Goal: Task Accomplishment & Management: Manage account settings

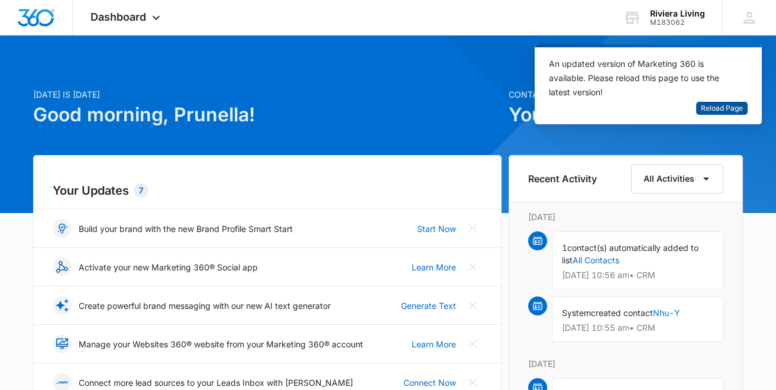
click at [722, 104] on span "Reload Page" at bounding box center [722, 108] width 42 height 11
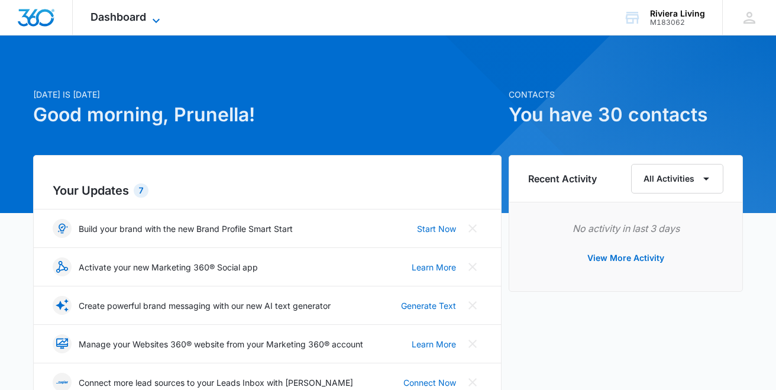
click at [146, 14] on span "Dashboard" at bounding box center [118, 17] width 56 height 12
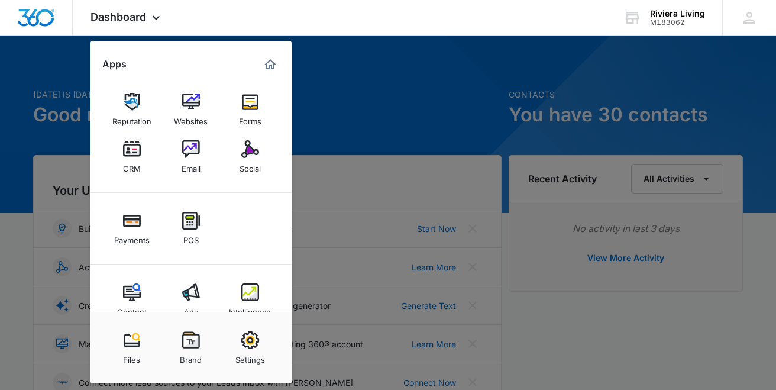
click at [663, 137] on div at bounding box center [388, 195] width 776 height 390
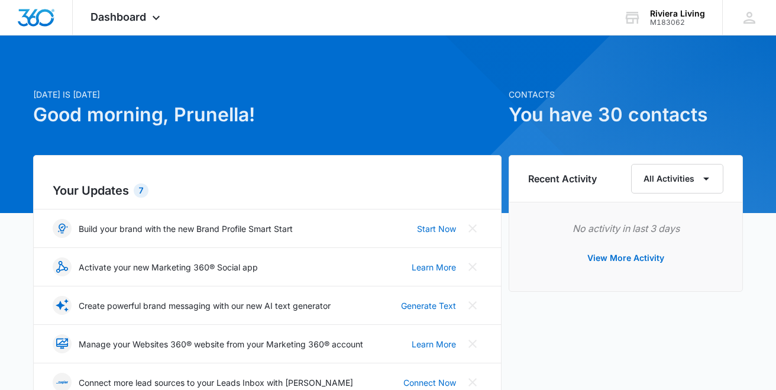
click at [621, 115] on h1 "You have 30 contacts" at bounding box center [626, 115] width 234 height 28
click at [155, 23] on icon at bounding box center [156, 21] width 14 height 14
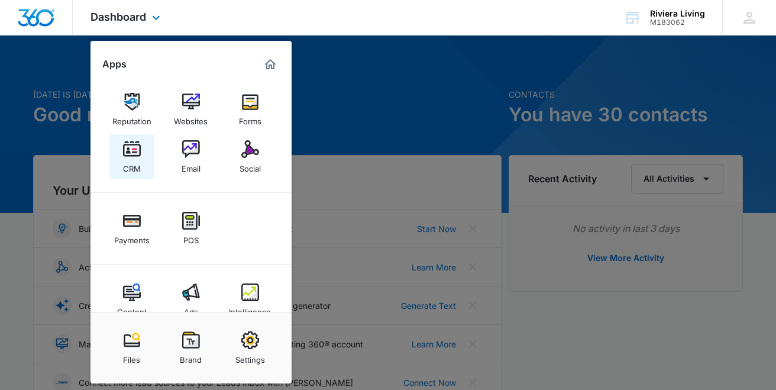
click at [133, 145] on img at bounding box center [132, 149] width 18 height 18
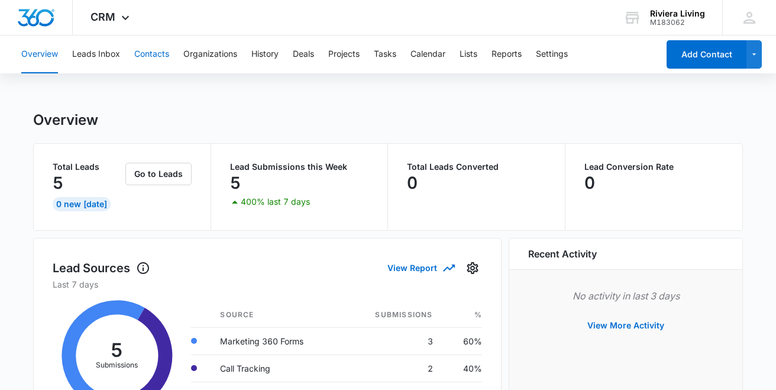
click at [149, 56] on button "Contacts" at bounding box center [151, 54] width 35 height 38
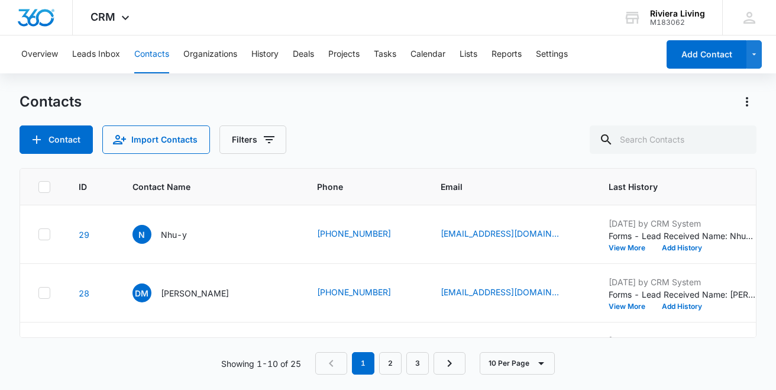
scroll to position [0, 1]
click at [263, 56] on button "History" at bounding box center [264, 54] width 27 height 38
